Goal: Transaction & Acquisition: Purchase product/service

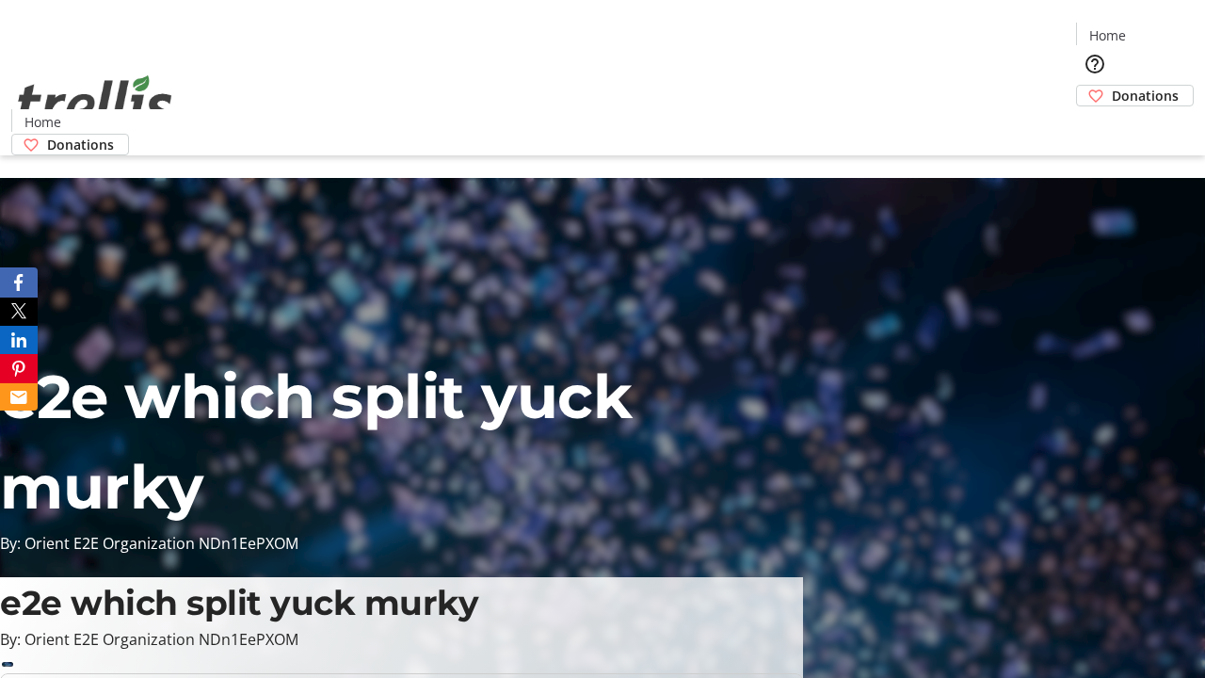
click at [1112, 86] on span "Donations" at bounding box center [1145, 96] width 67 height 20
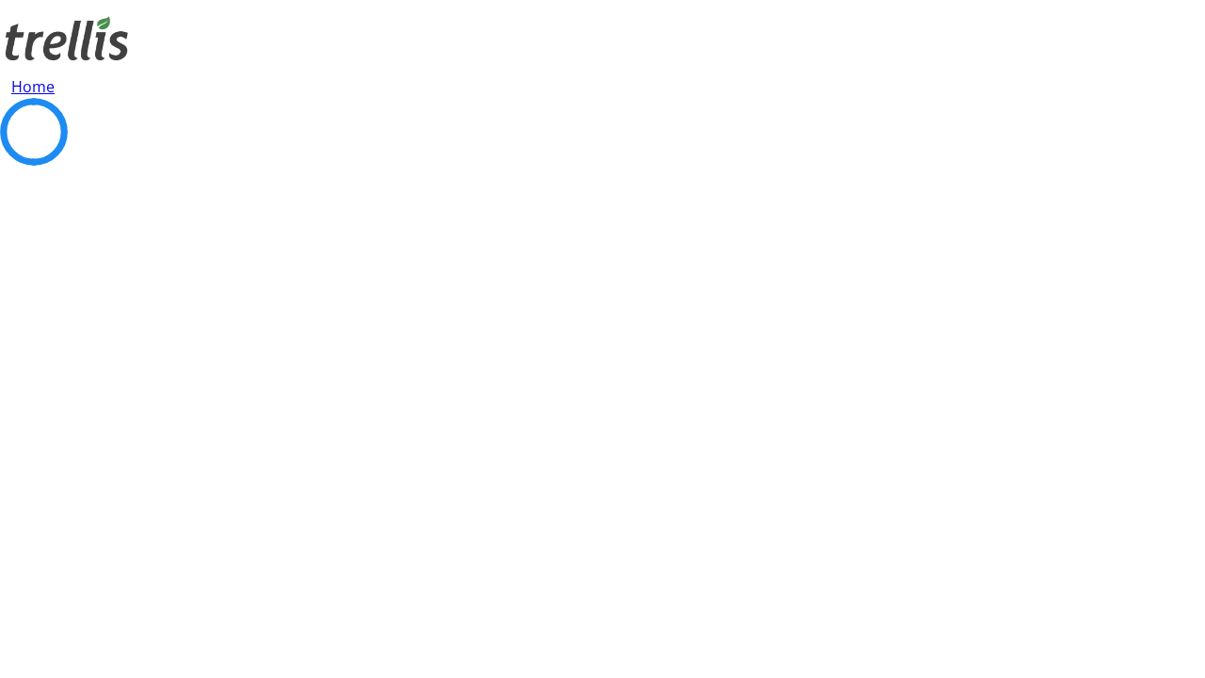
select select "CA"
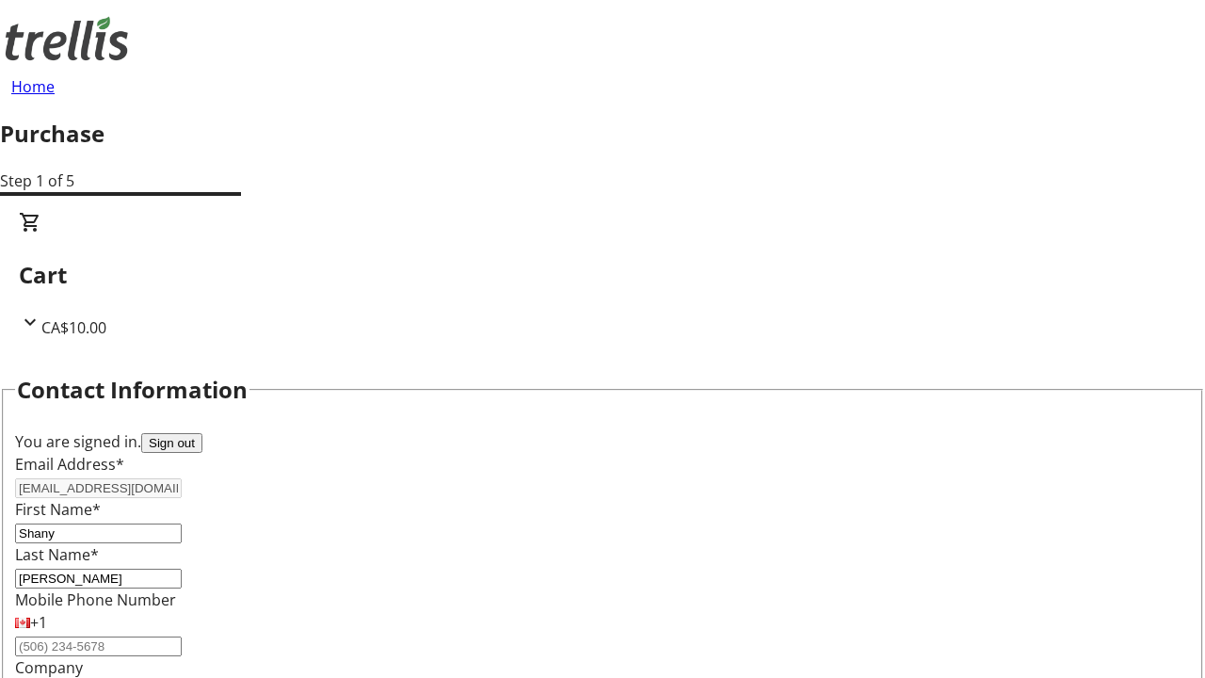
type input "[STREET_ADDRESS][PERSON_NAME]"
type input "Kelowna"
select select "BC"
type input "Kelowna"
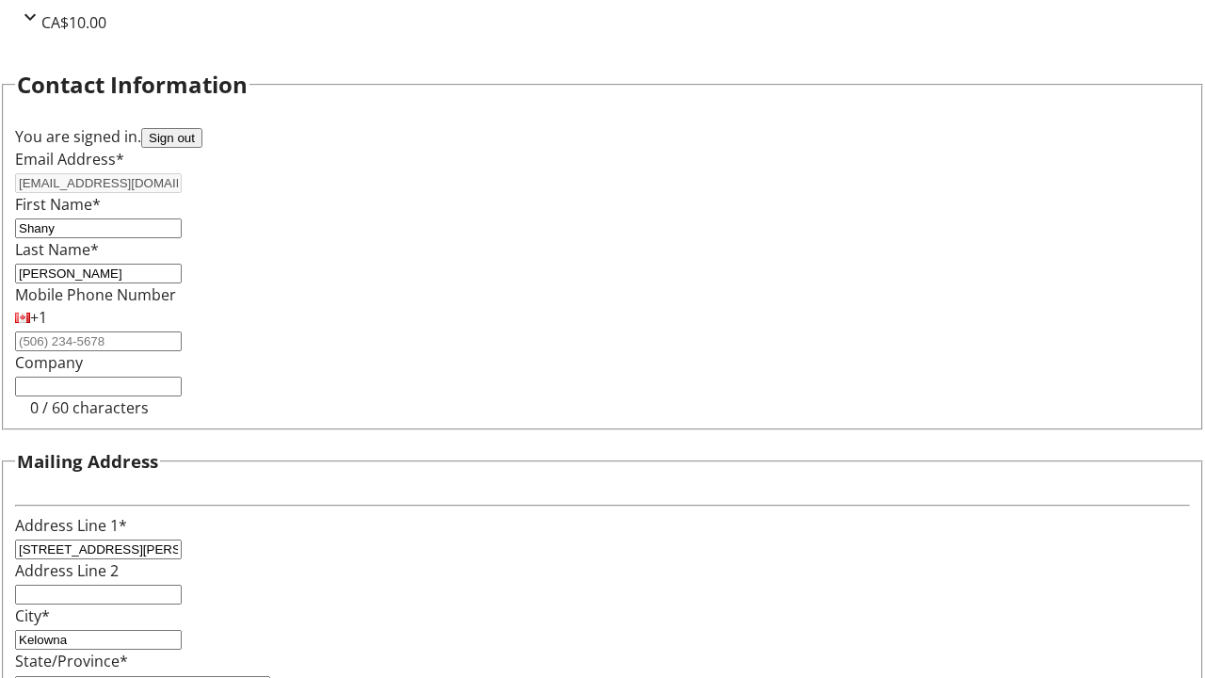
type input "V1Y 0C2"
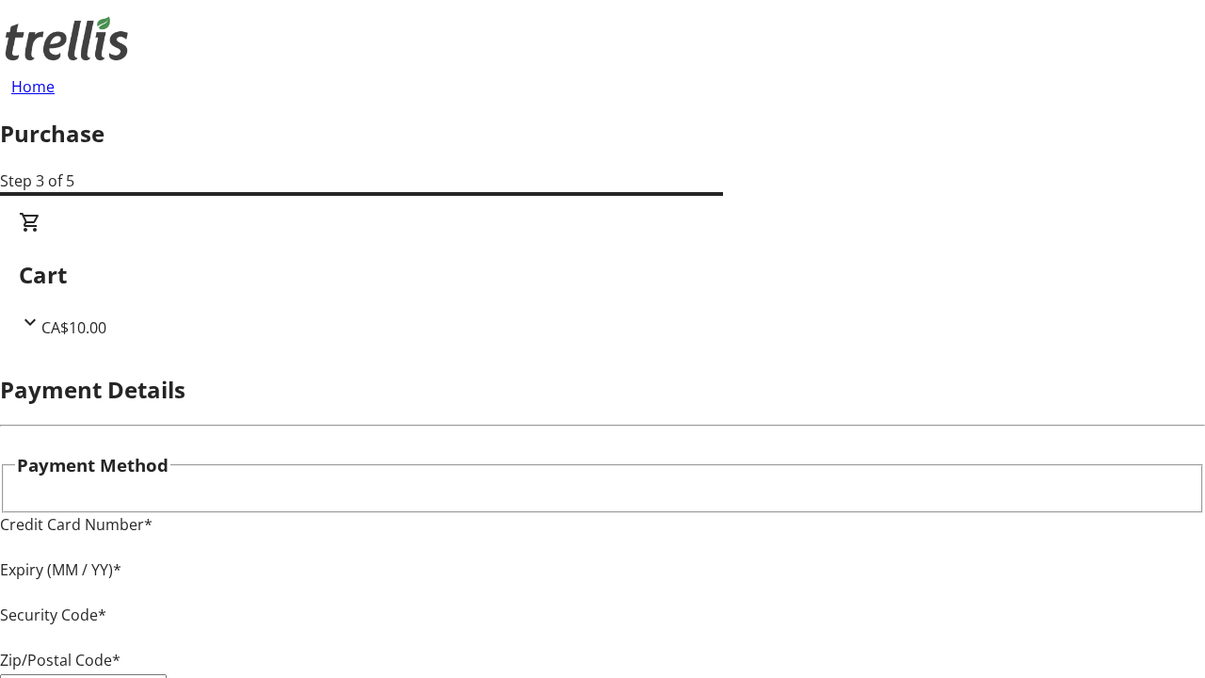
type input "V1Y 0C2"
